Goal: Task Accomplishment & Management: Use online tool/utility

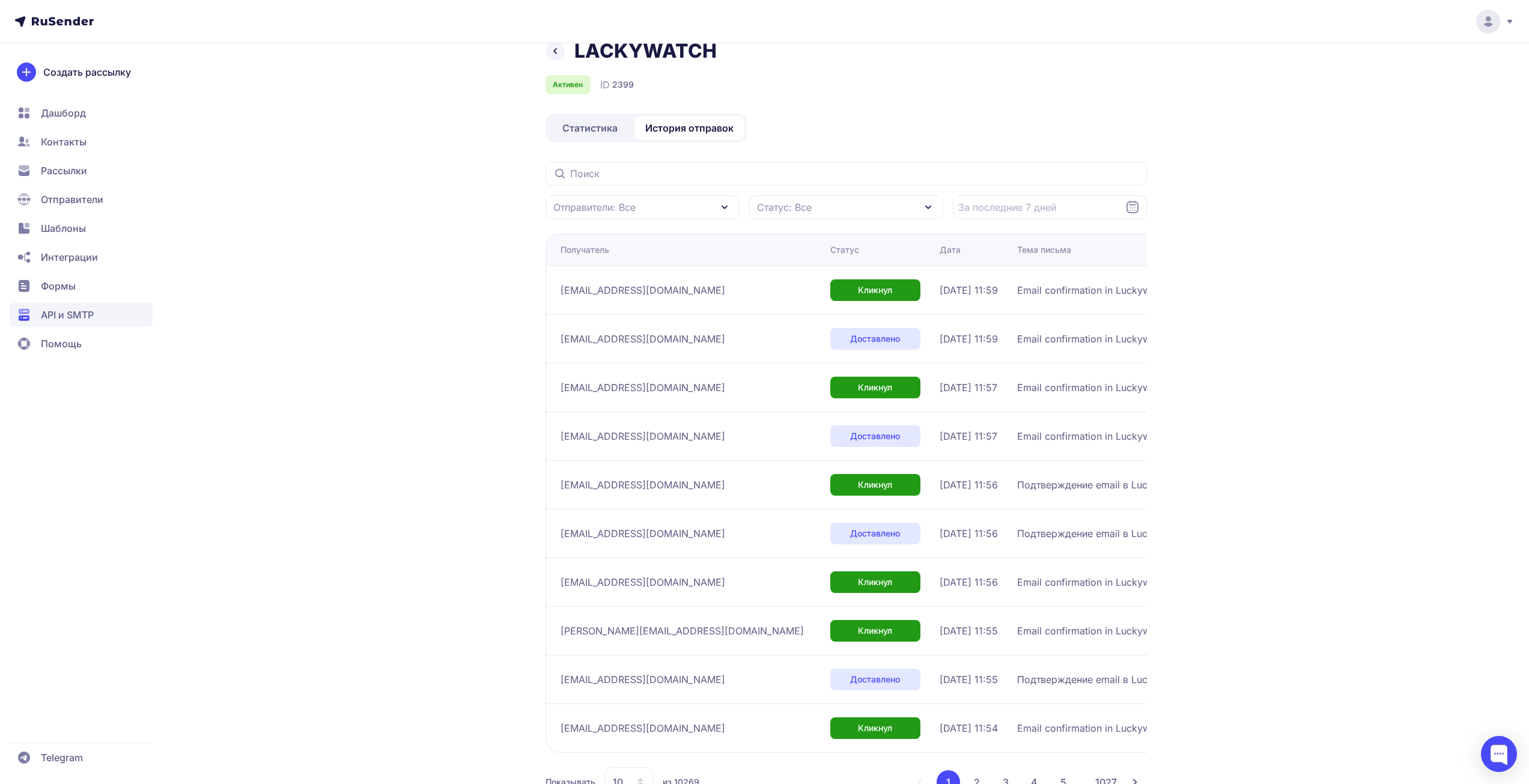
scroll to position [66, 0]
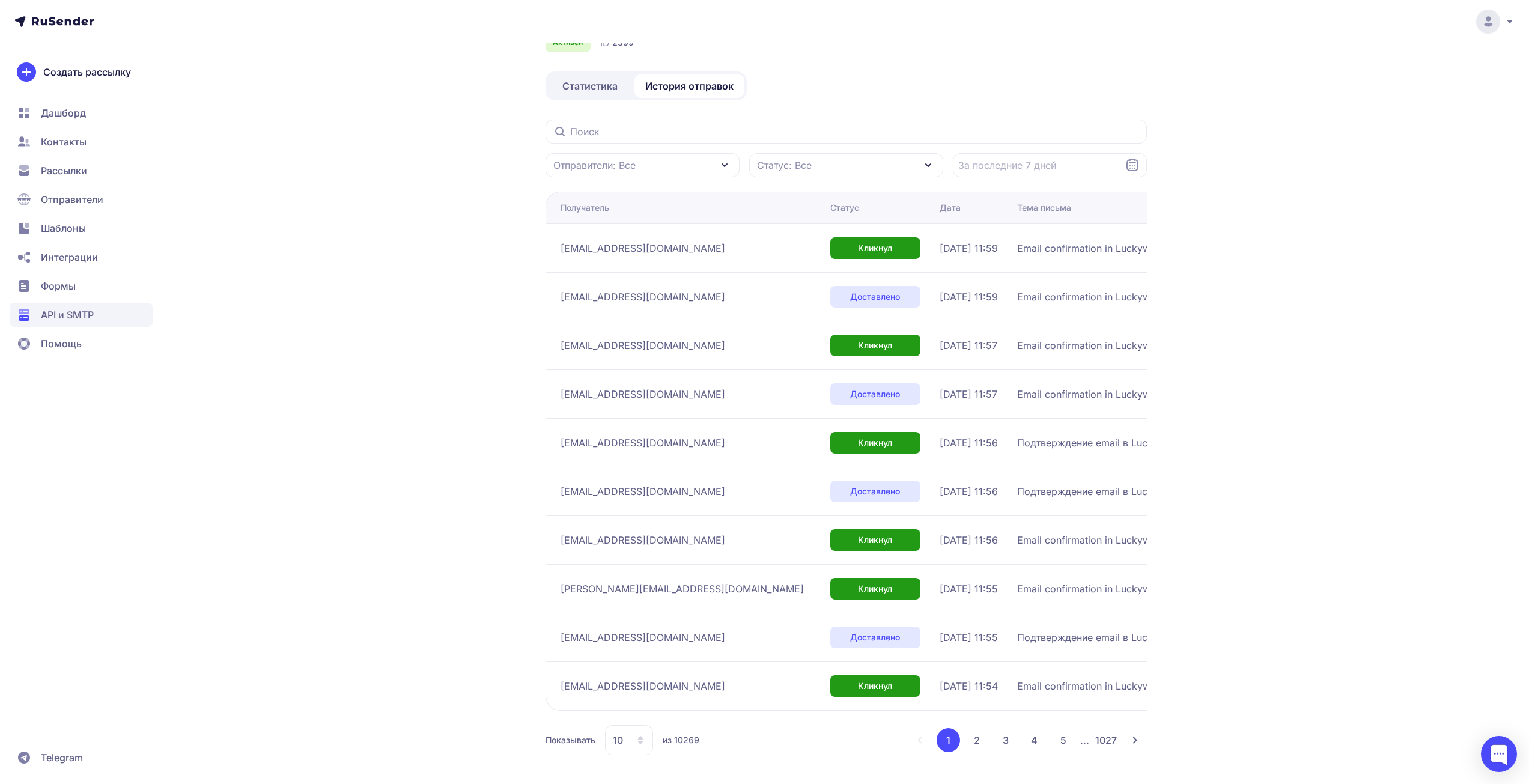
click at [629, 755] on div "LACKYWATCH Активен ID 2399 Статистика История отправок Отправители: Все Статус:…" at bounding box center [846, 391] width 601 height 787
click at [642, 736] on icon at bounding box center [640, 739] width 10 height 10
click at [641, 699] on span "100" at bounding box center [678, 701] width 129 height 24
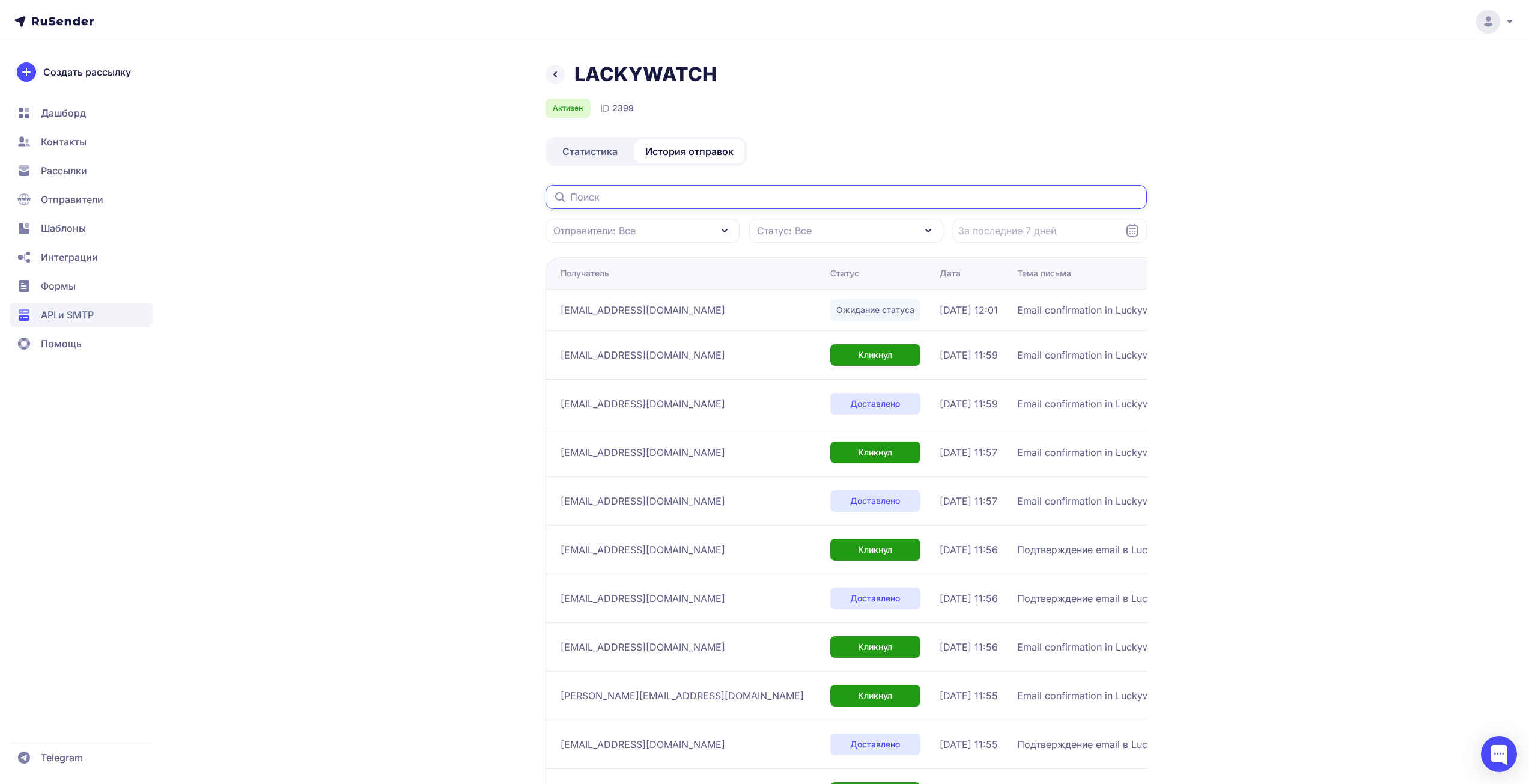
click at [685, 188] on input "text" at bounding box center [846, 197] width 601 height 24
paste input "[EMAIL_ADDRESS][DOMAIN_NAME]"
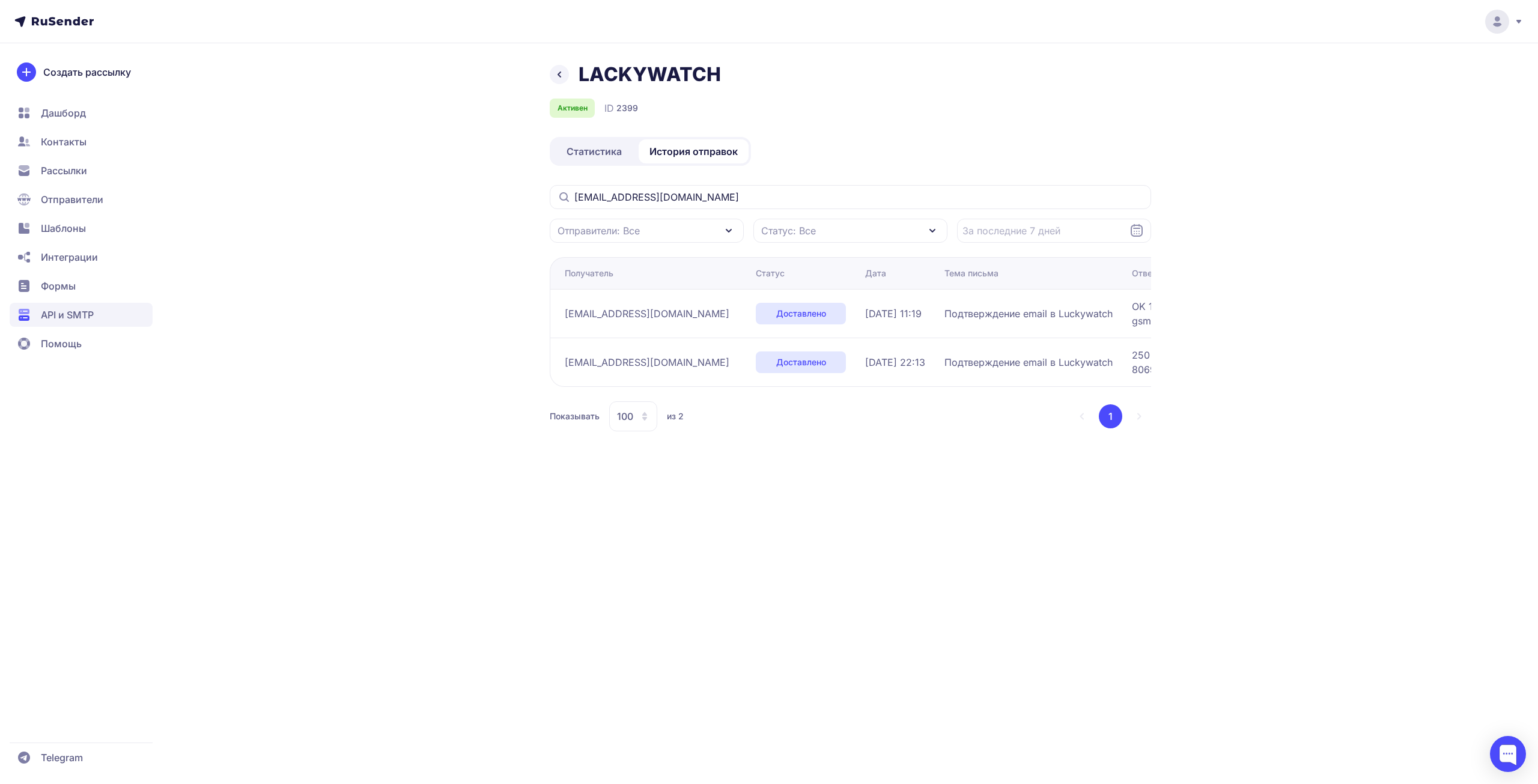
drag, startPoint x: 348, startPoint y: 119, endPoint x: 385, endPoint y: 129, distance: 38.3
click at [348, 119] on div "LACKYWATCH Активен ID 2399 Статистика История отправок [EMAIL_ADDRESS][DOMAIN_N…" at bounding box center [769, 261] width 865 height 398
drag, startPoint x: 749, startPoint y: 197, endPoint x: 252, endPoint y: 205, distance: 497.1
click at [384, 198] on div "LACKYWATCH Активен ID 2399 Статистика История отправок [EMAIL_ADDRESS][DOMAIN_N…" at bounding box center [769, 261] width 865 height 398
paste input "tarasovaelis"
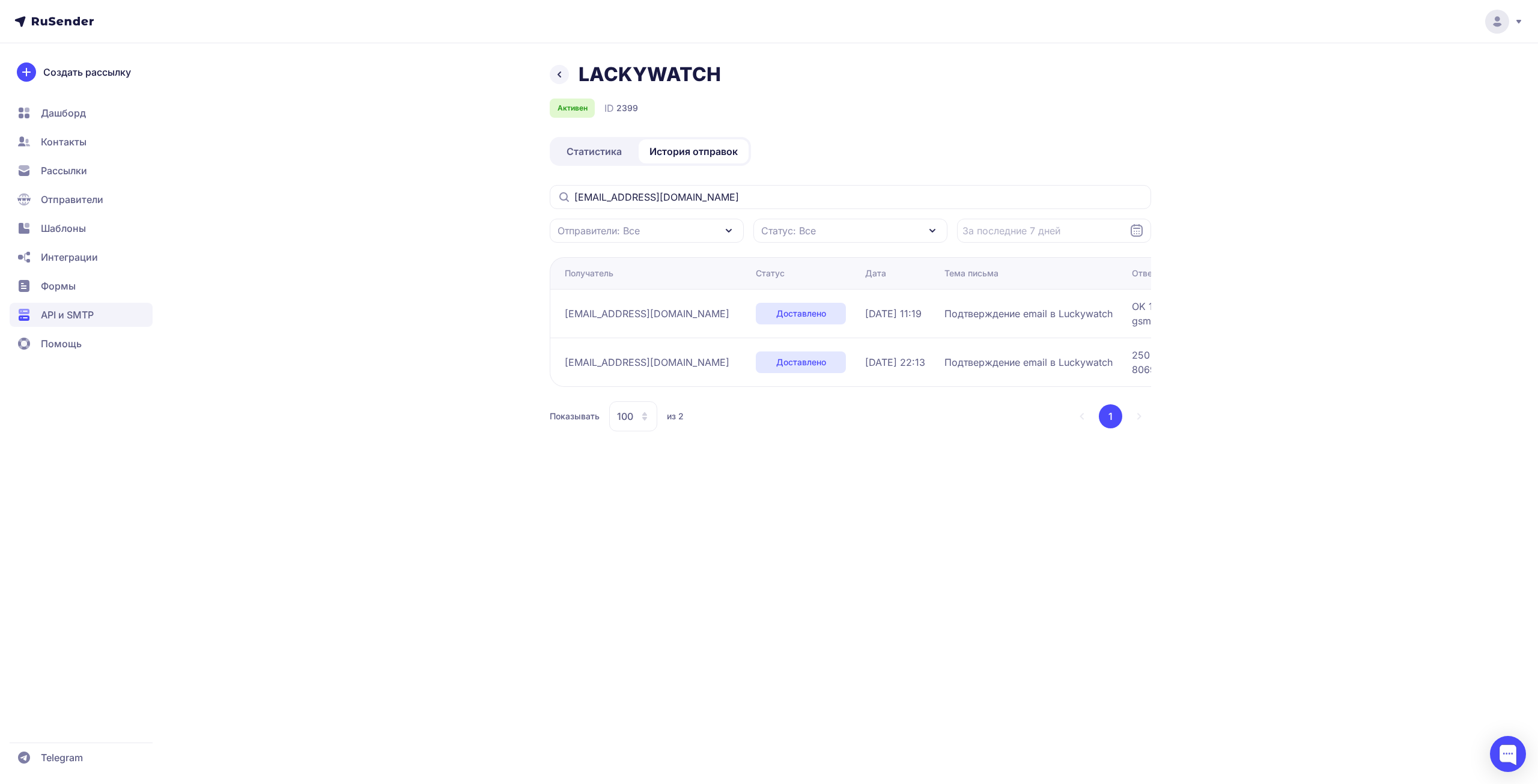
click at [283, 396] on div "LACKYWATCH Активен ID 2399 Статистика История отправок [EMAIL_ADDRESS][DOMAIN_N…" at bounding box center [769, 392] width 1538 height 784
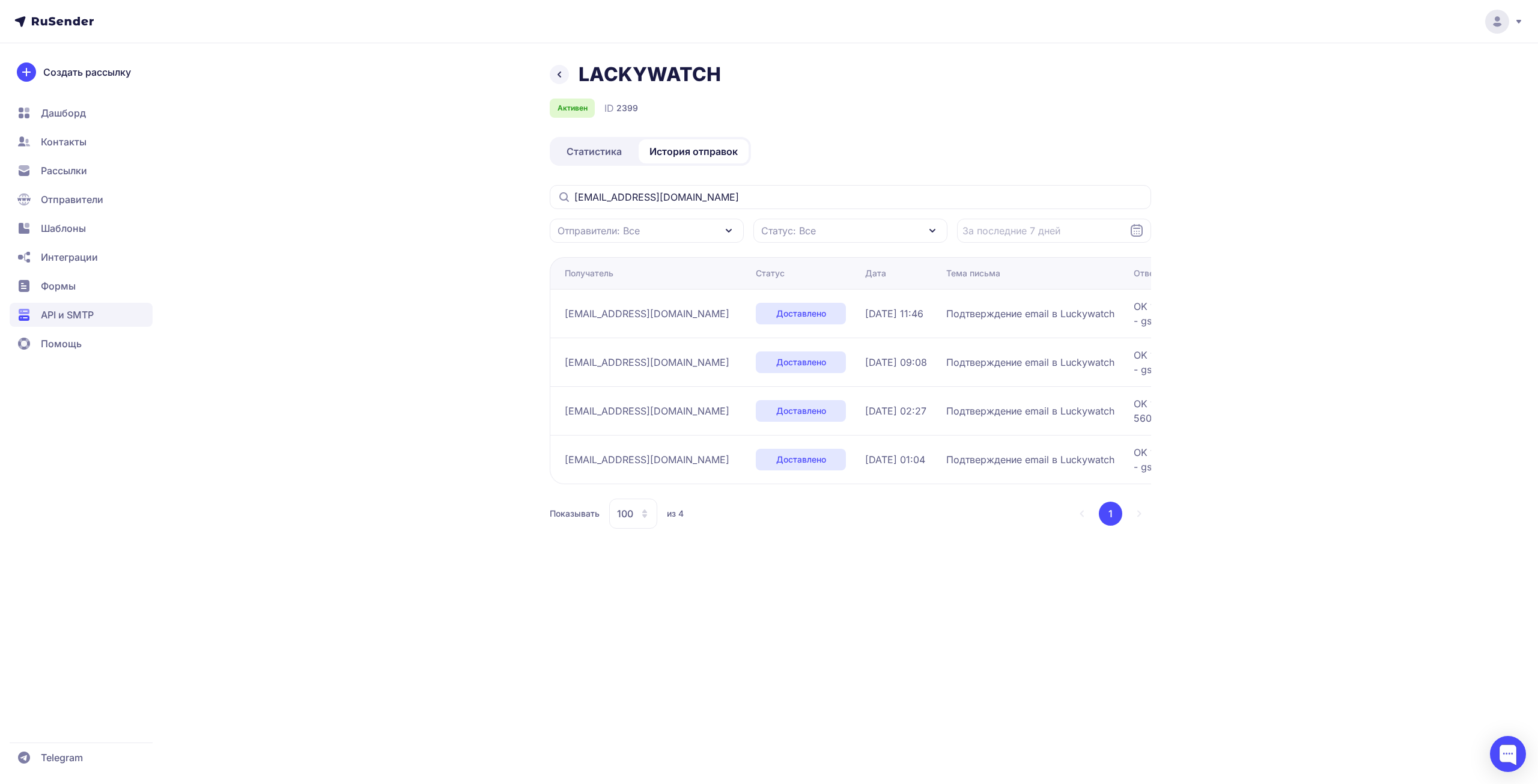
click at [339, 281] on div "LACKYWATCH Активен ID 2399 Статистика История отправок [EMAIL_ADDRESS][DOMAIN_N…" at bounding box center [769, 311] width 865 height 495
click at [377, 94] on div "LACKYWATCH Активен ID 2399 Статистика История отправок [EMAIL_ADDRESS][DOMAIN_N…" at bounding box center [769, 311] width 865 height 495
drag, startPoint x: 505, startPoint y: 191, endPoint x: 105, endPoint y: 204, distance: 400.2
click at [334, 186] on div "LACKYWATCH Активен ID 2399 Статистика История отправок [EMAIL_ADDRESS][DOMAIN_N…" at bounding box center [769, 392] width 1538 height 784
paste input "romatoder"
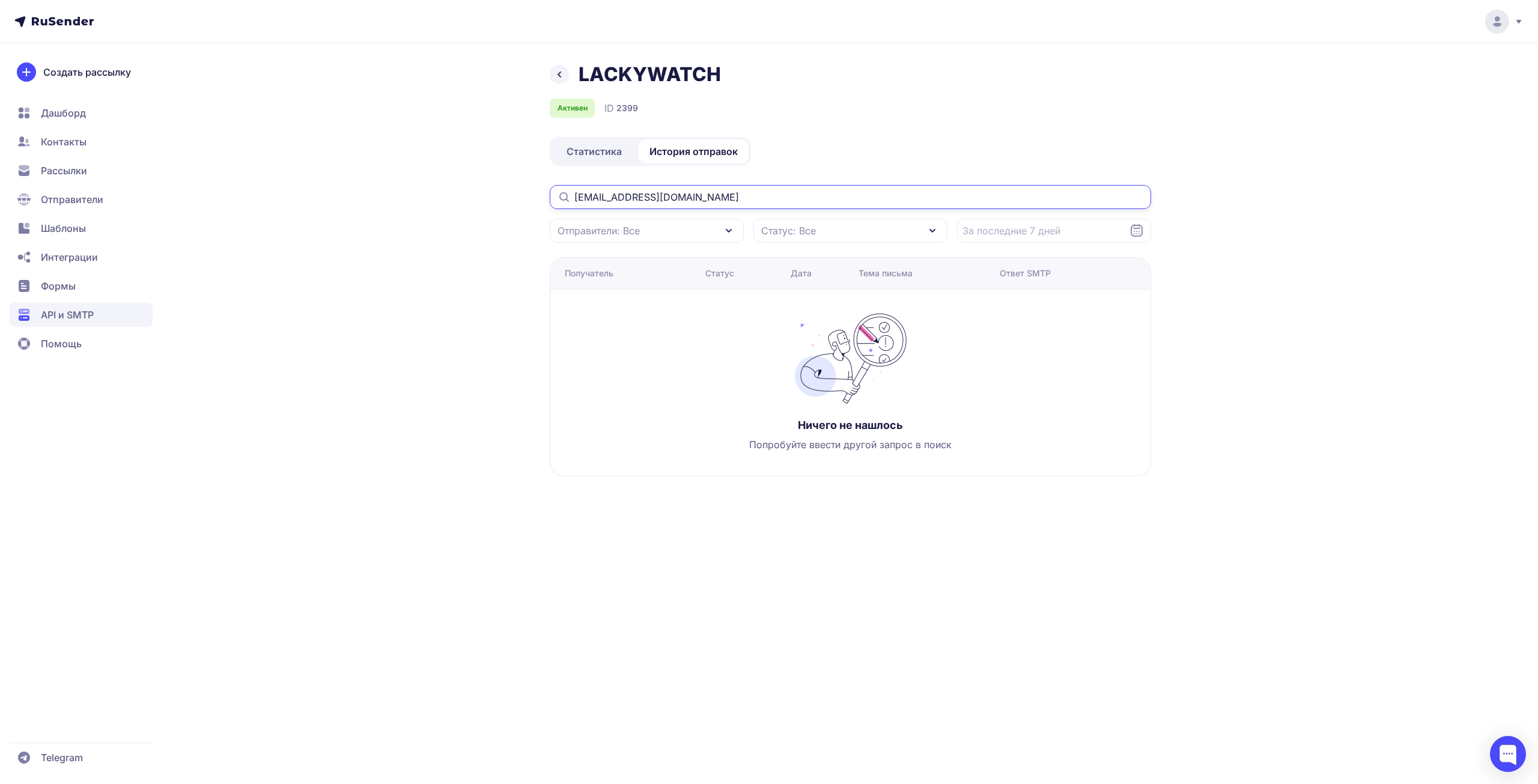
type input "[EMAIL_ADDRESS][DOMAIN_NAME]"
drag, startPoint x: 250, startPoint y: 354, endPoint x: 260, endPoint y: 351, distance: 10.4
click at [250, 354] on div "LACKYWATCH Активен ID 2399 Статистика История отправок [EMAIL_ADDRESS][DOMAIN_N…" at bounding box center [769, 392] width 1538 height 784
click at [861, 680] on div "LACKYWATCH Активен ID 2399 Статистика История отправок [EMAIL_ADDRESS][DOMAIN_N…" at bounding box center [769, 392] width 1538 height 784
click at [464, 107] on div "LACKYWATCH Активен ID 2399 Статистика История отправок [EMAIL_ADDRESS][DOMAIN_N…" at bounding box center [769, 284] width 865 height 443
